Goal: Navigation & Orientation: Find specific page/section

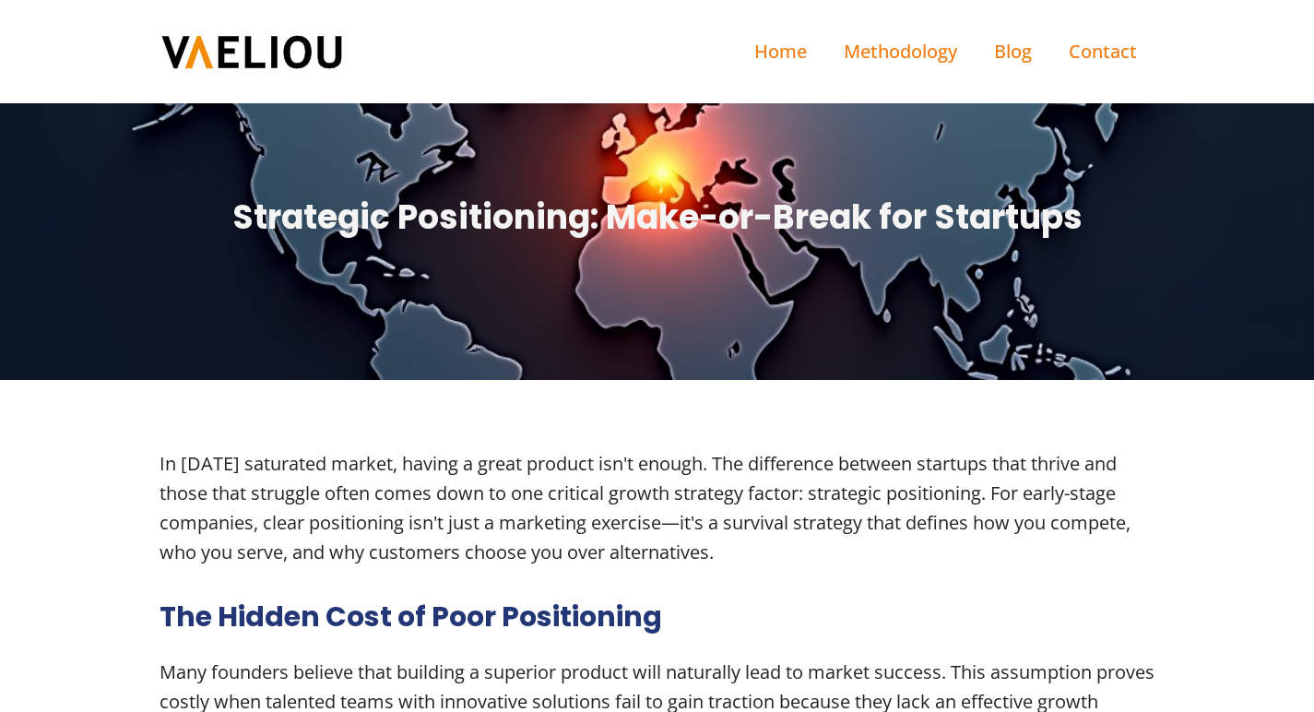
click at [198, 53] on img at bounding box center [252, 52] width 184 height 38
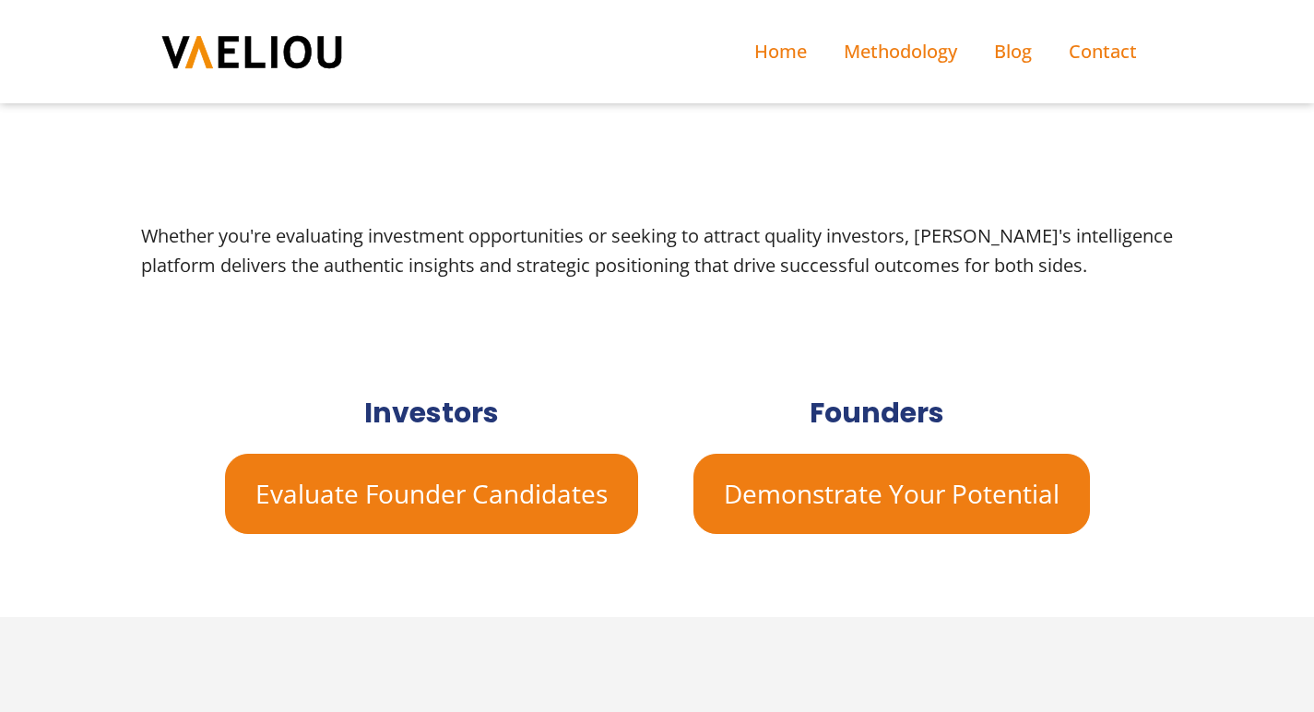
scroll to position [726, 0]
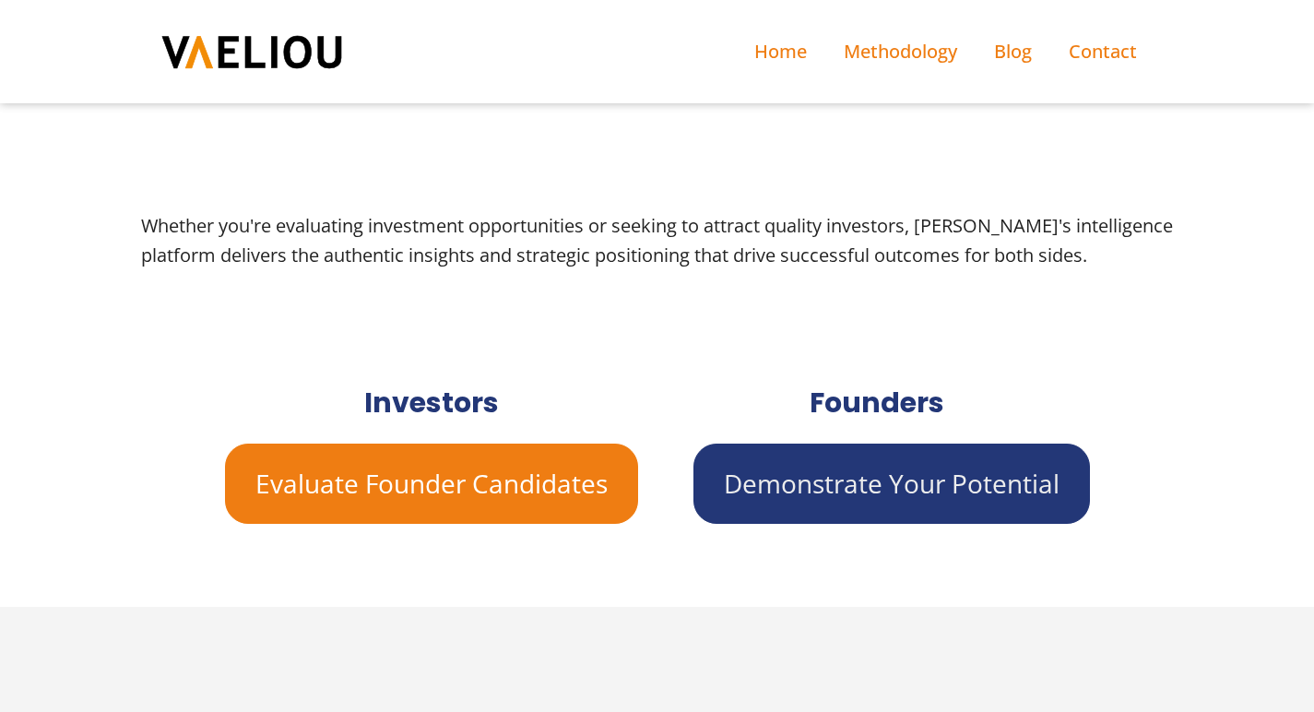
click at [837, 505] on link "Demonstrate Your Potential" at bounding box center [892, 484] width 397 height 80
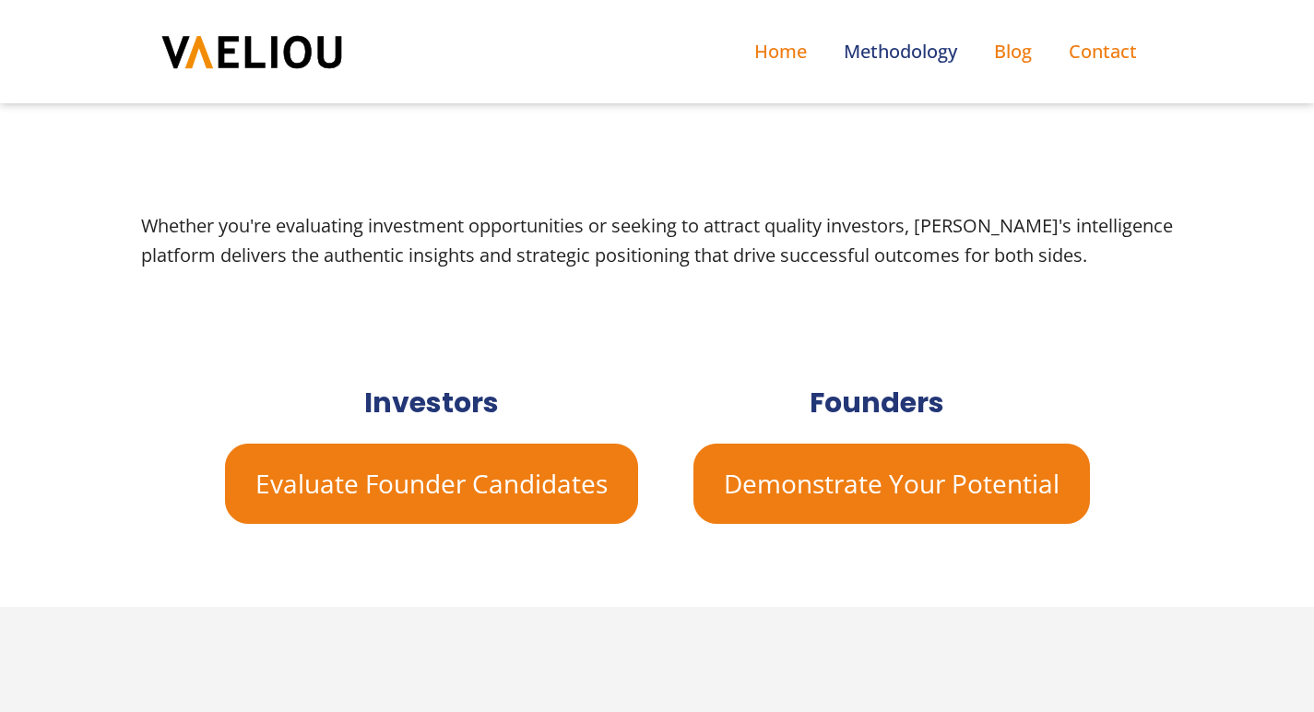
click at [918, 44] on link "Methodology" at bounding box center [901, 51] width 150 height 66
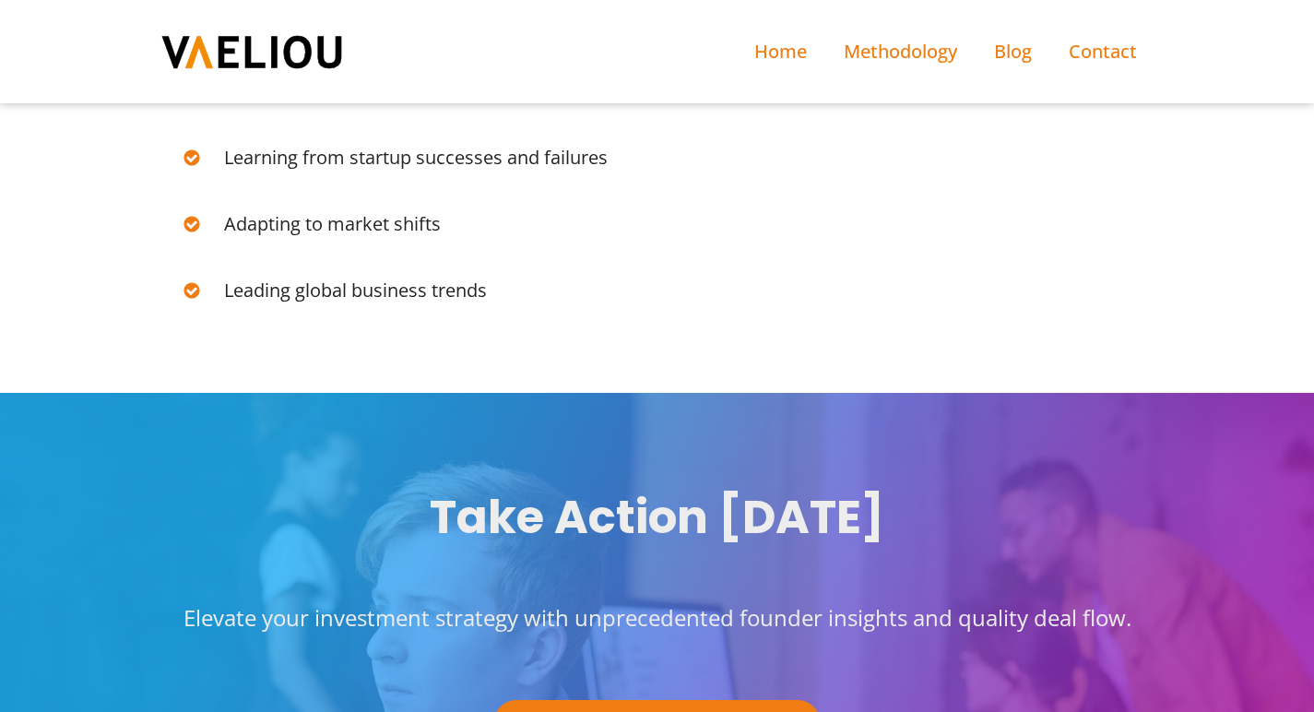
scroll to position [5922, 0]
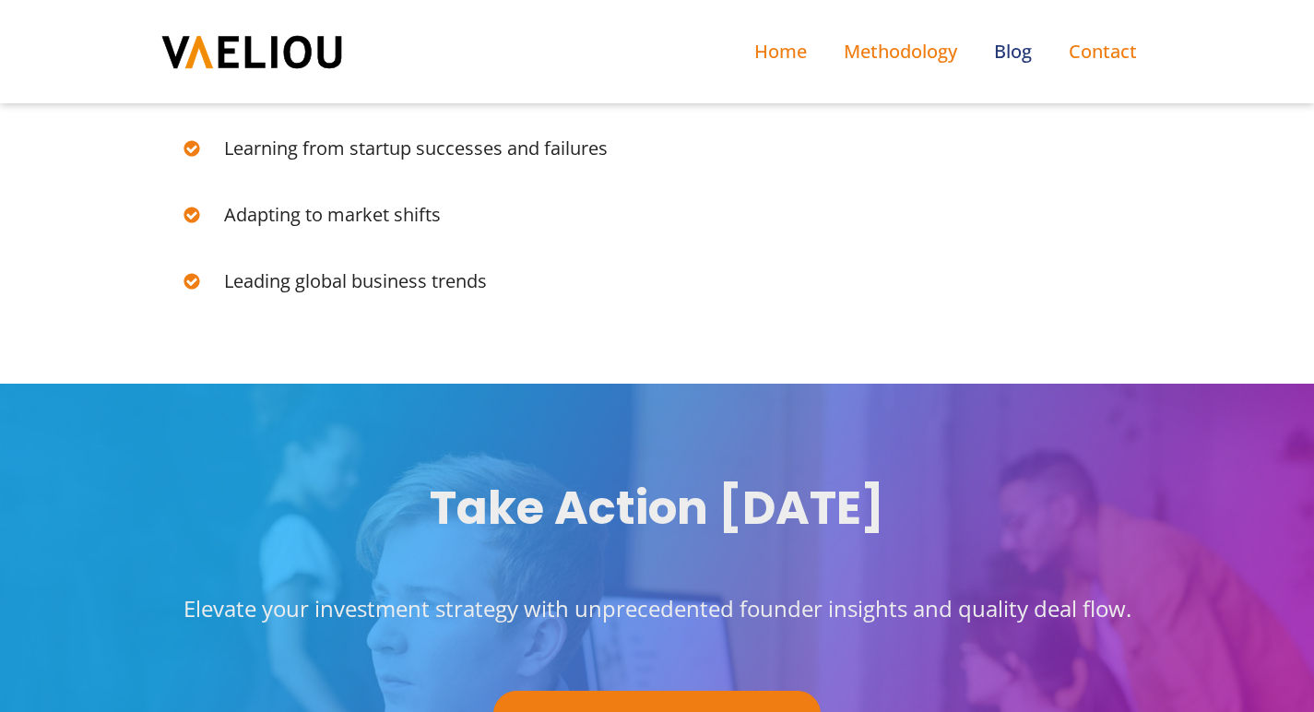
click at [1020, 42] on link "Blog" at bounding box center [1013, 51] width 75 height 66
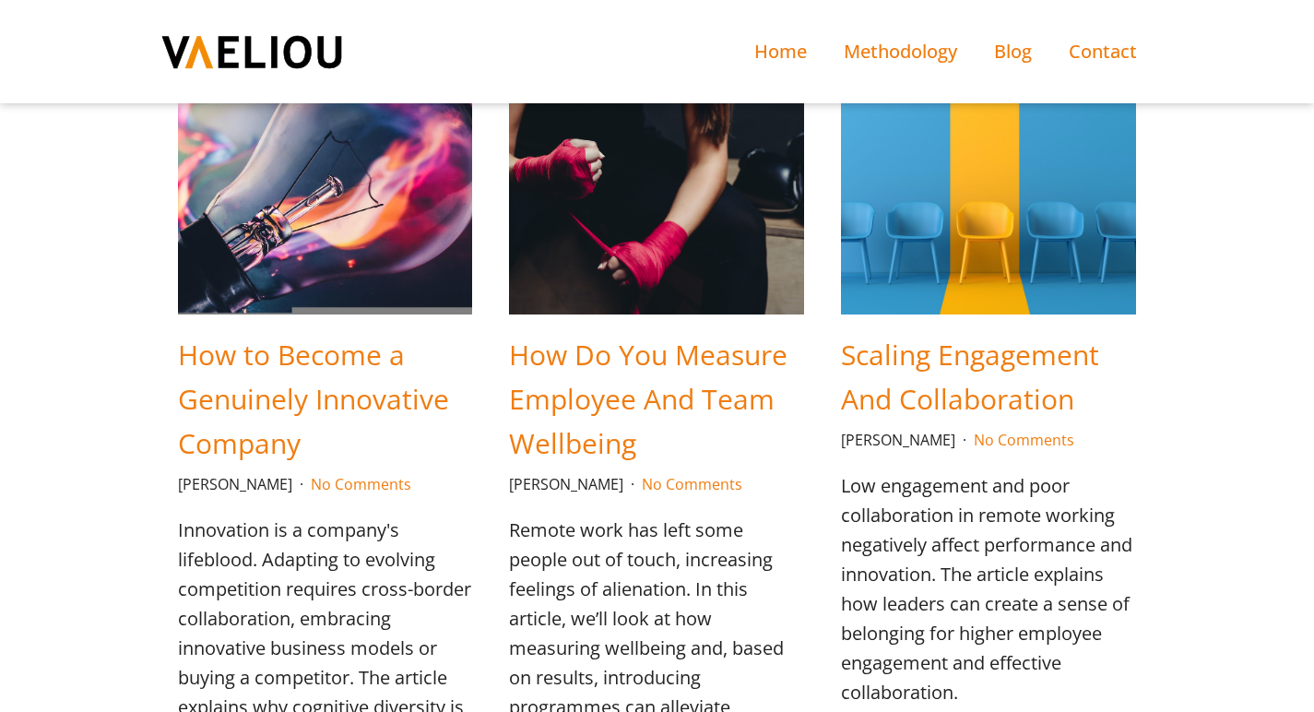
scroll to position [1930, 0]
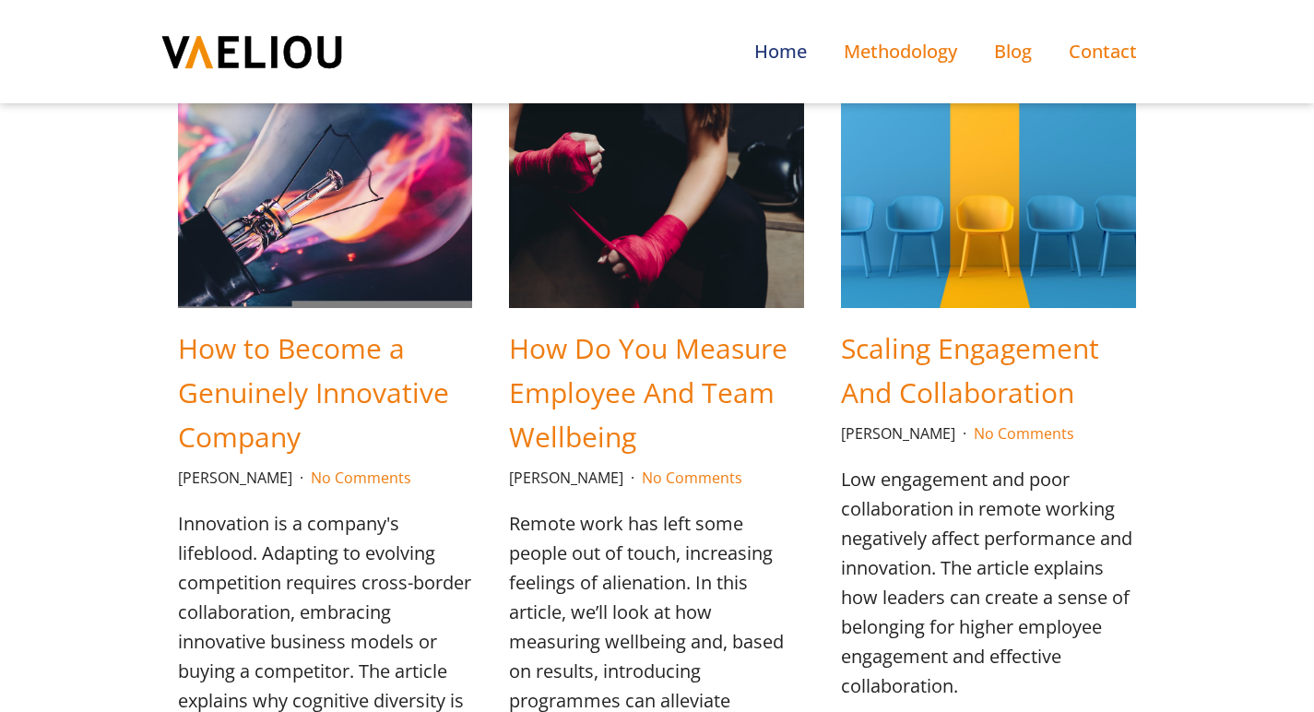
click at [779, 51] on link "Home" at bounding box center [780, 51] width 89 height 66
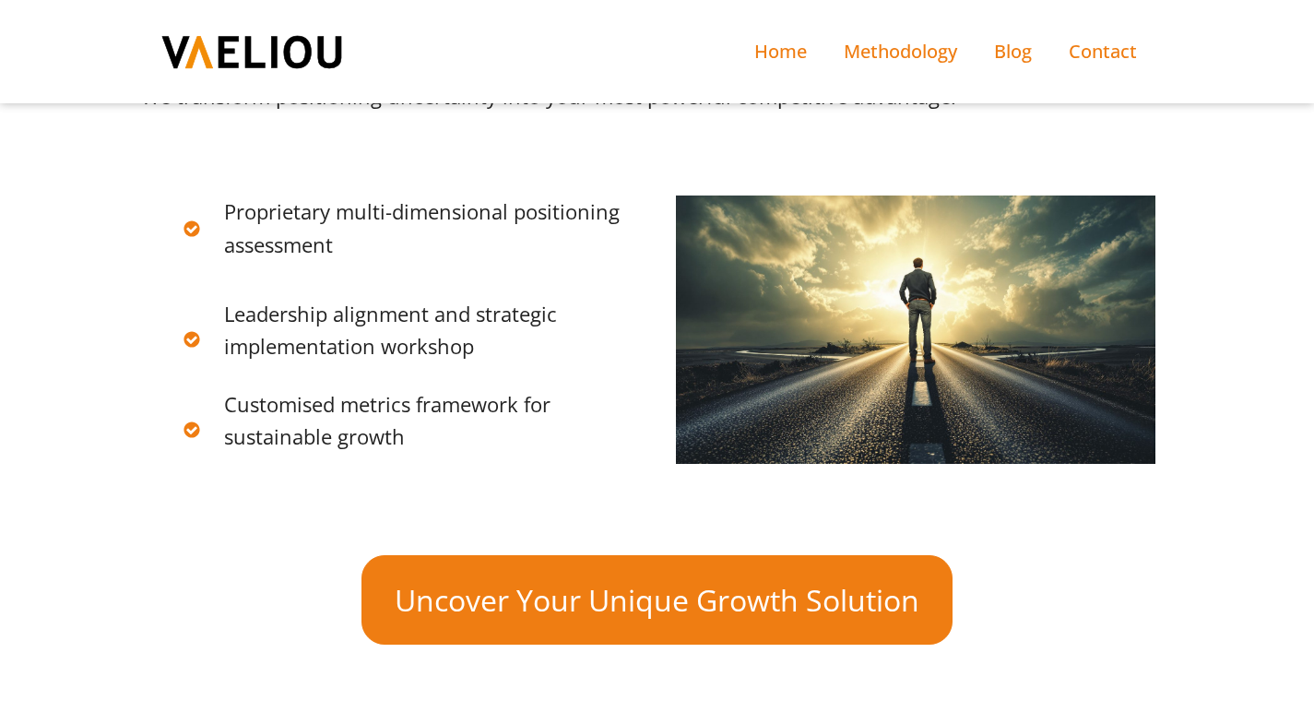
scroll to position [2291, 0]
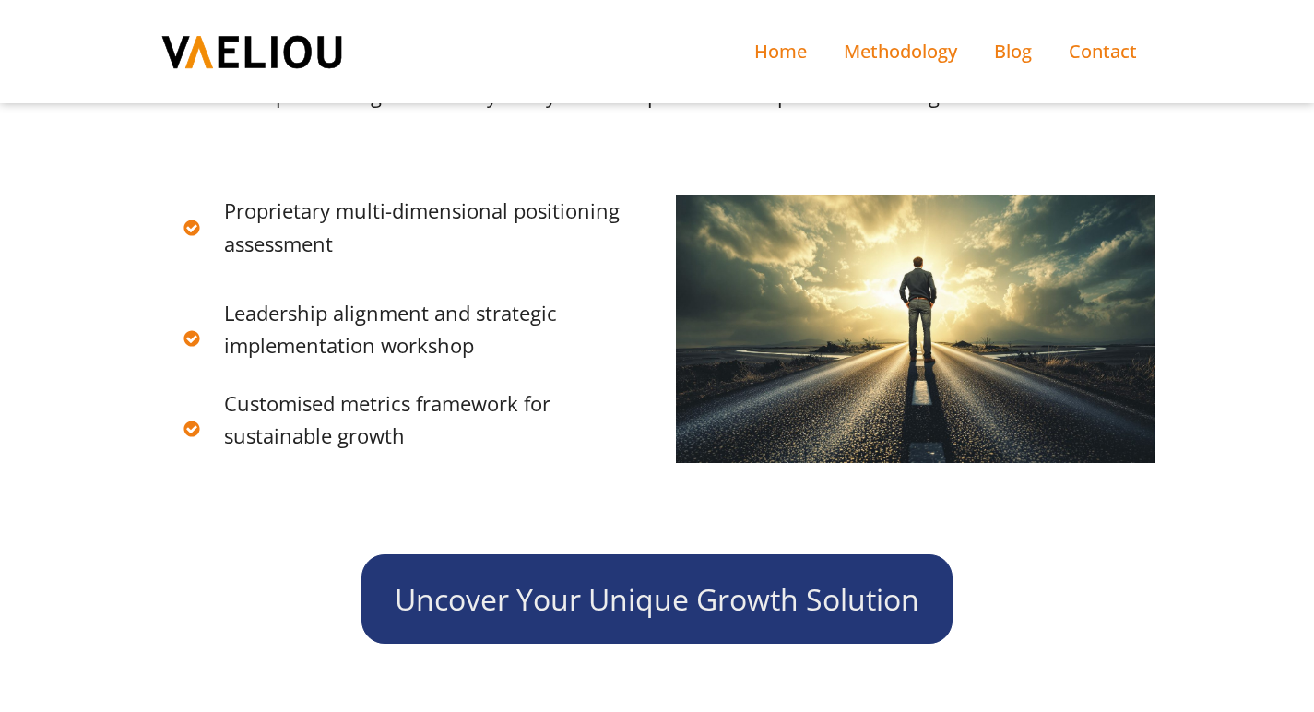
click at [630, 554] on link "Uncover Your Unique Growth Solution" at bounding box center [657, 598] width 591 height 89
